Goal: Task Accomplishment & Management: Use online tool/utility

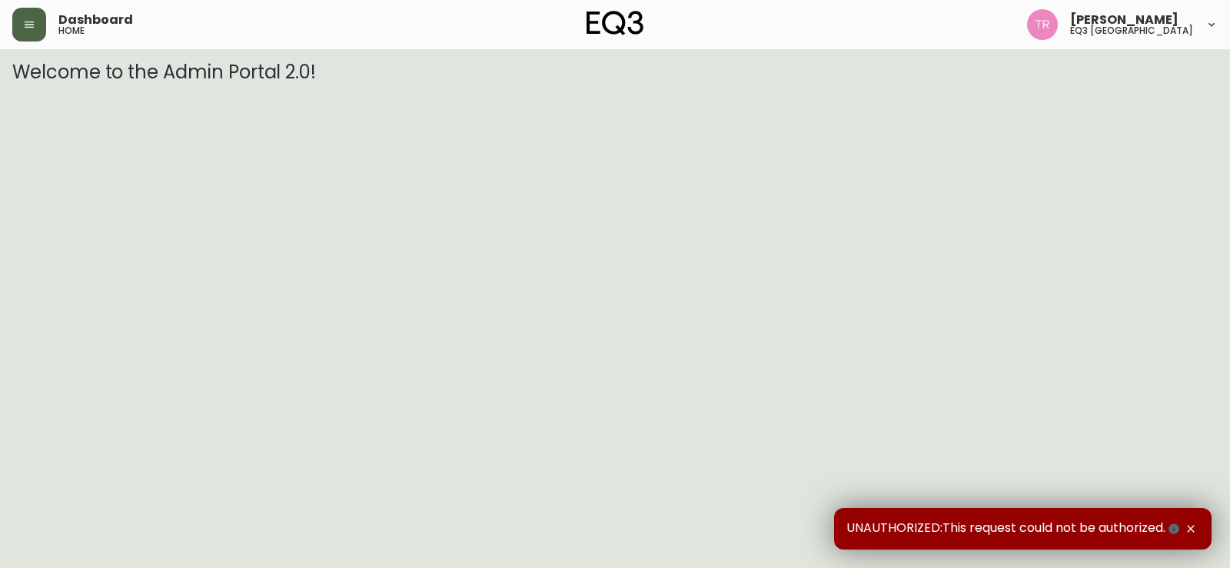
click at [29, 23] on icon "button" at bounding box center [29, 24] width 12 height 12
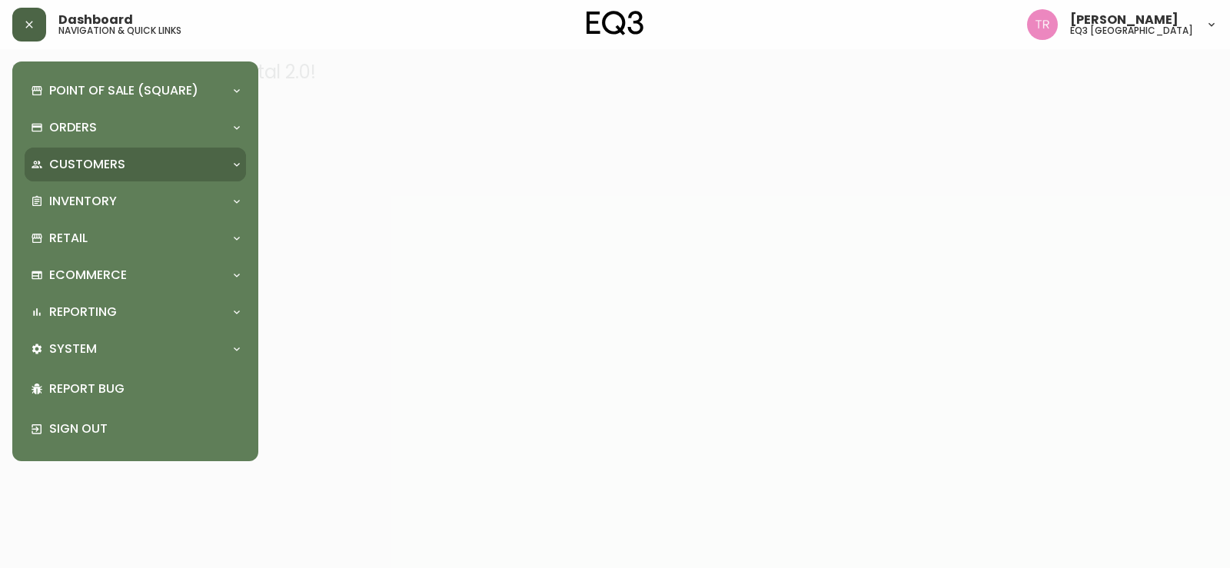
drag, startPoint x: 67, startPoint y: 194, endPoint x: 62, endPoint y: 177, distance: 18.3
click at [63, 178] on div "Point of Sale (Square) Payments Virtual Terminal Transactions Search Terminals …" at bounding box center [135, 261] width 221 height 375
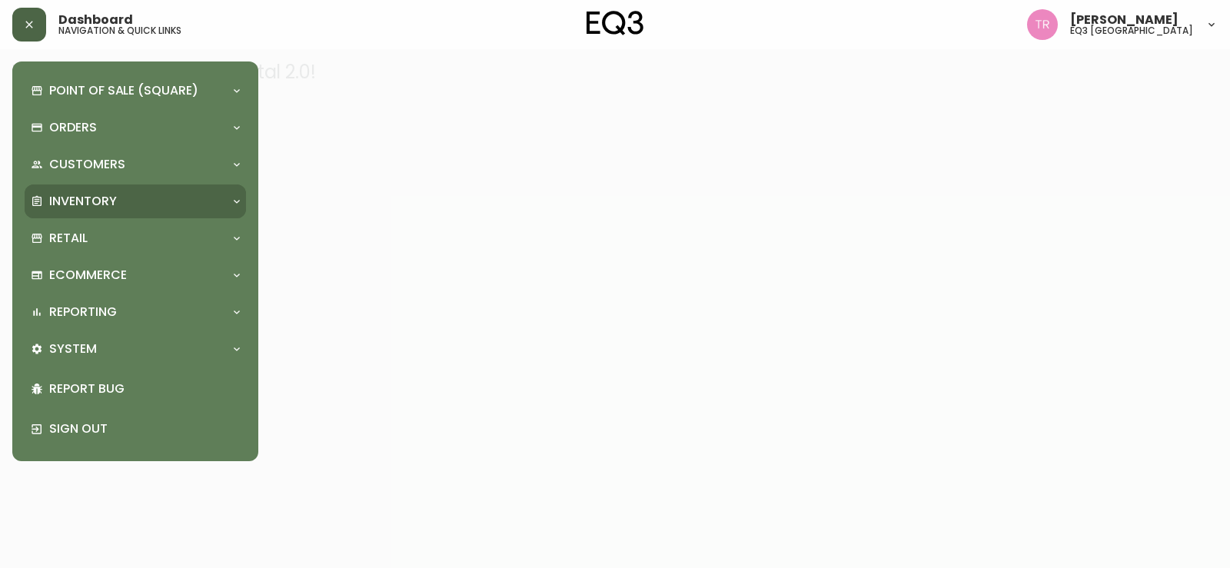
click at [68, 201] on p "Inventory" at bounding box center [83, 201] width 68 height 17
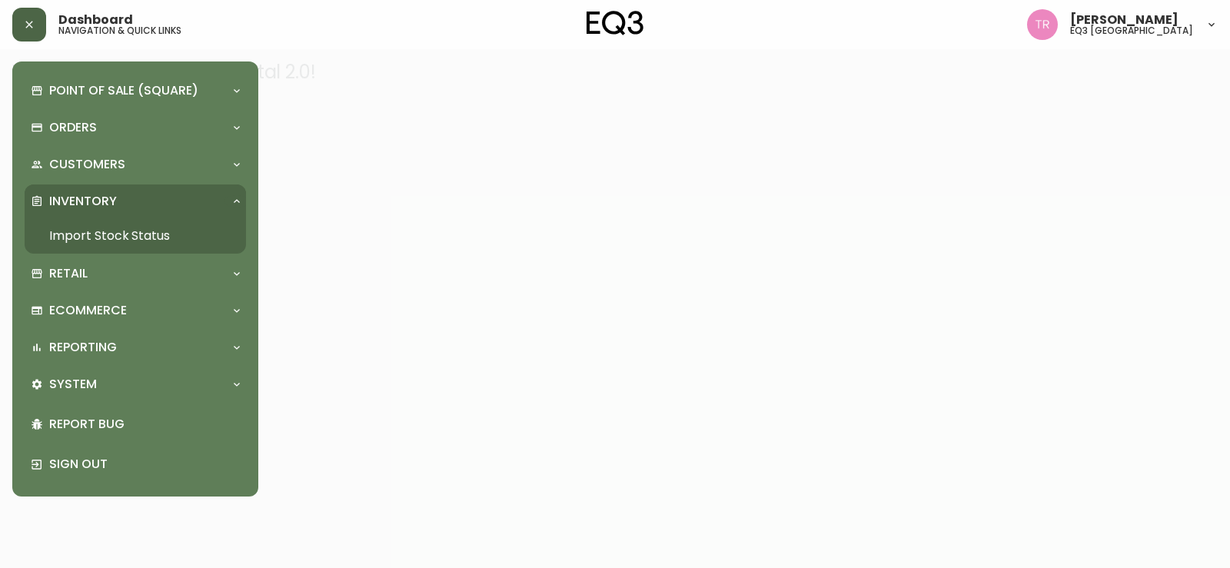
click at [79, 227] on link "Import Stock Status" at bounding box center [135, 235] width 221 height 35
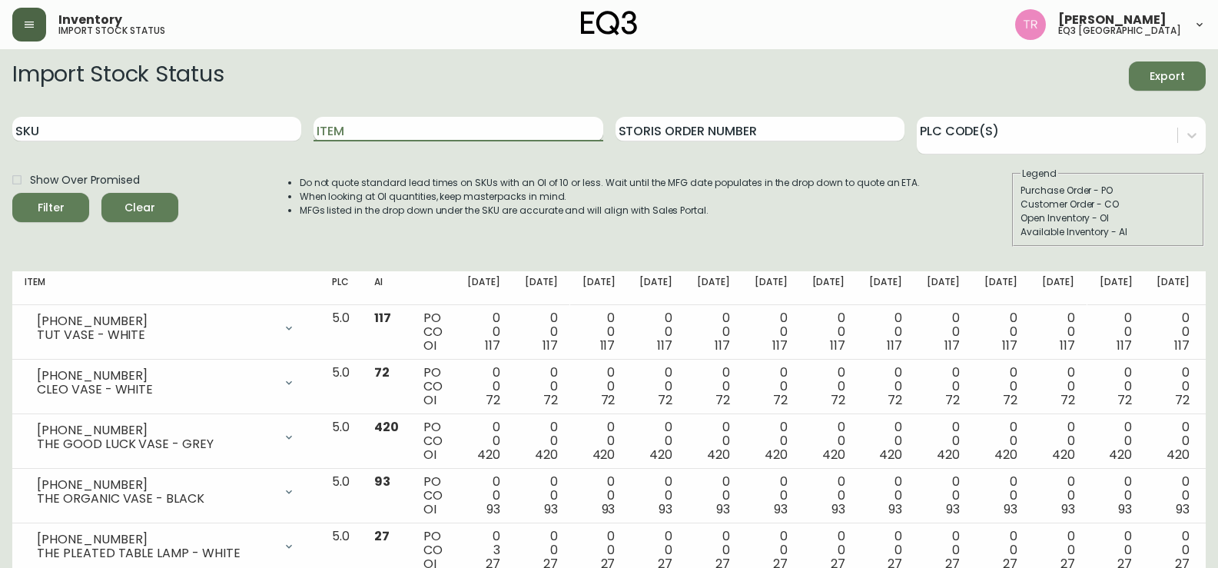
click at [397, 117] on input "Item" at bounding box center [458, 129] width 289 height 25
type input "PLANK"
click at [61, 202] on div "Filter" at bounding box center [51, 207] width 27 height 19
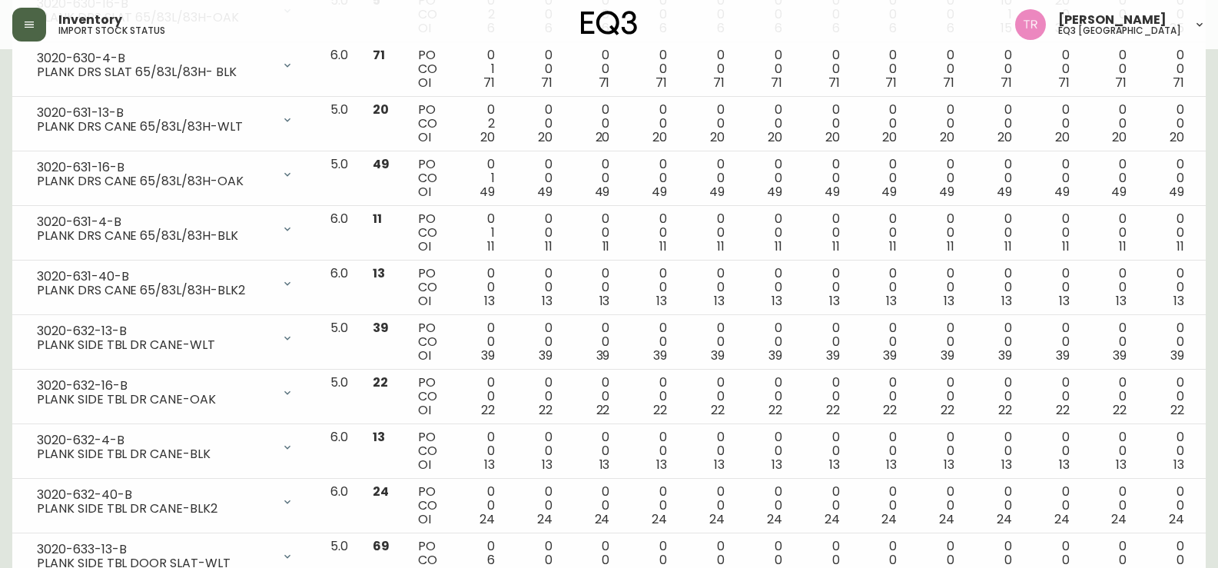
scroll to position [1347, 0]
